Goal: Transaction & Acquisition: Download file/media

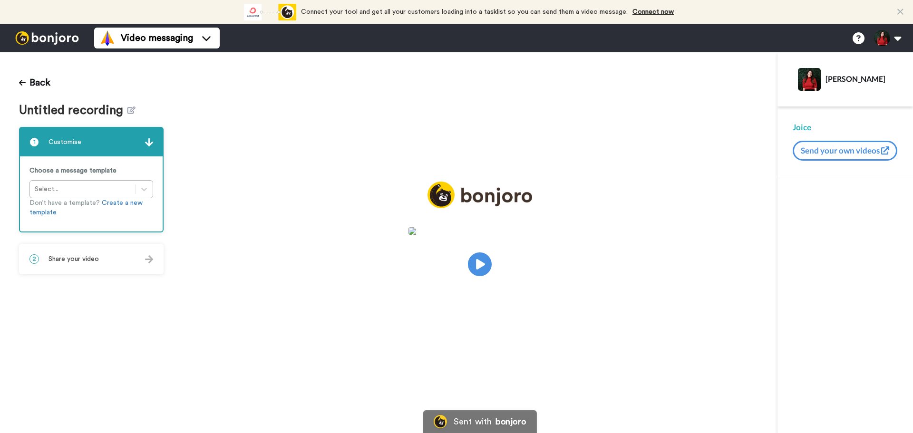
click at [133, 107] on h1 "Untitled recording" at bounding box center [91, 111] width 145 height 14
click at [130, 106] on icon at bounding box center [131, 109] width 8 height 7
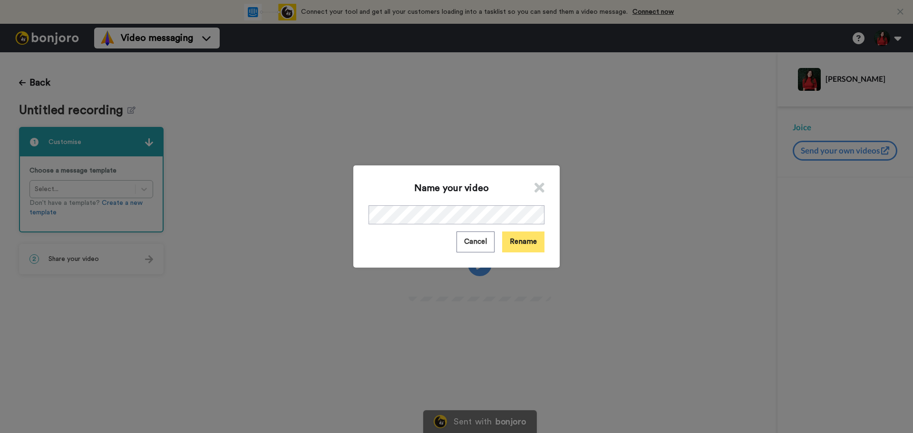
click at [524, 244] on button "Rename" at bounding box center [523, 242] width 42 height 20
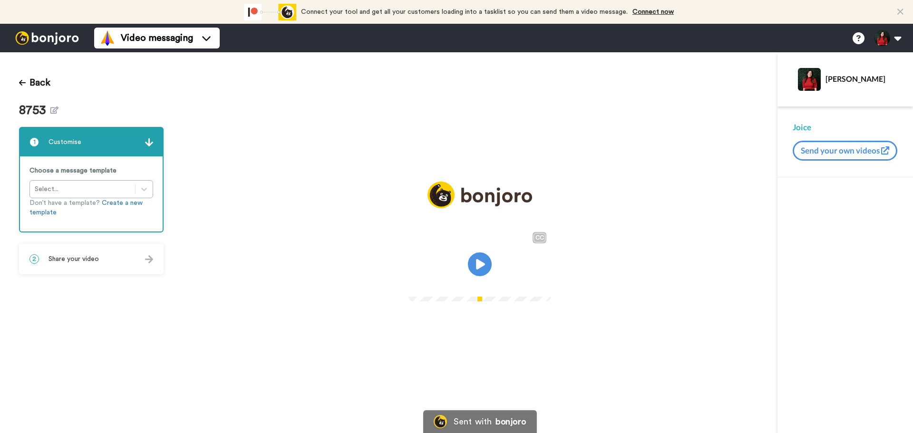
click at [786, 94] on div "[PERSON_NAME]" at bounding box center [844, 79] width 135 height 54
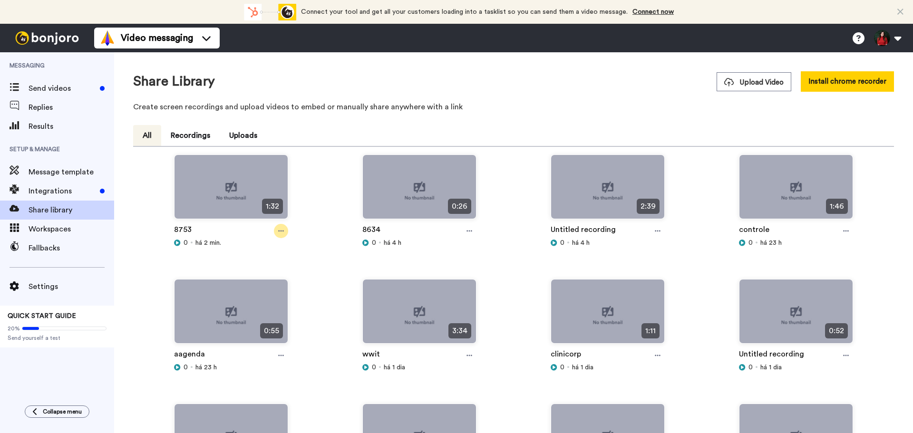
click at [280, 234] on icon at bounding box center [281, 231] width 6 height 7
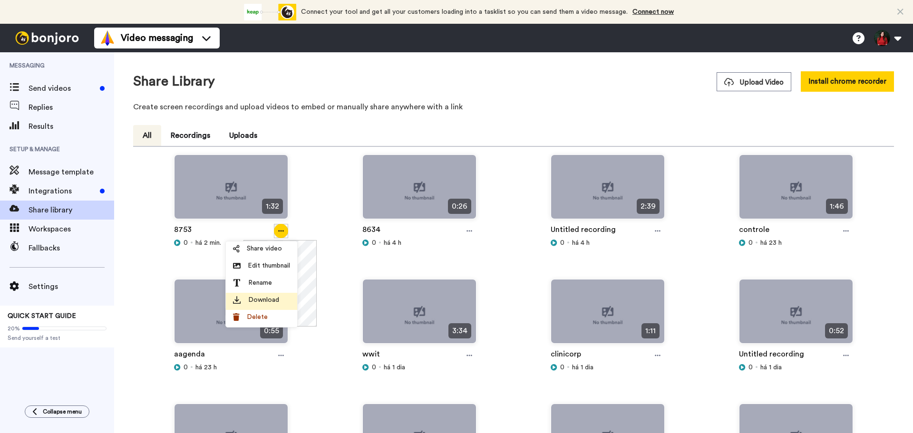
click at [276, 304] on span "Download" at bounding box center [263, 300] width 31 height 10
